Goal: Find specific page/section: Find specific page/section

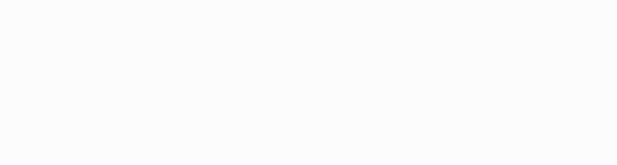
click at [502, 72] on body "Application Update Required We've recently updated our application and it looks…" at bounding box center [308, 82] width 617 height 165
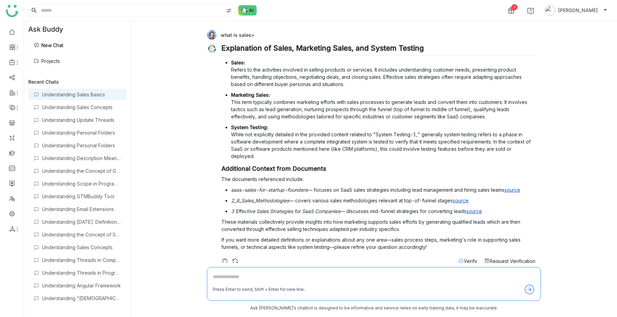
scroll to position [1, 0]
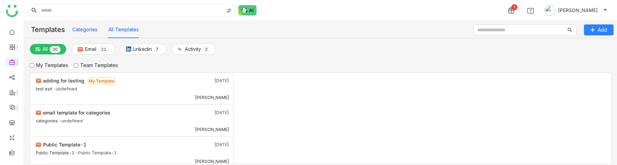
click at [87, 28] on button "Categories" at bounding box center [84, 30] width 25 height 8
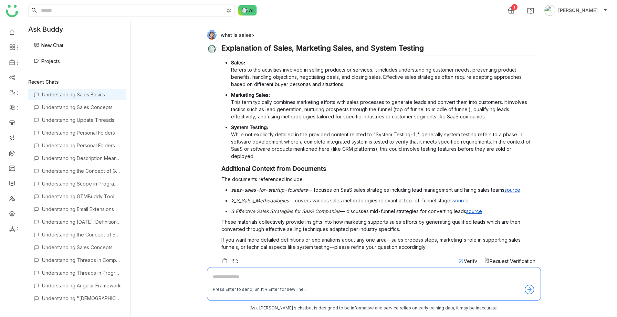
scroll to position [1, 0]
